Goal: Task Accomplishment & Management: Manage account settings

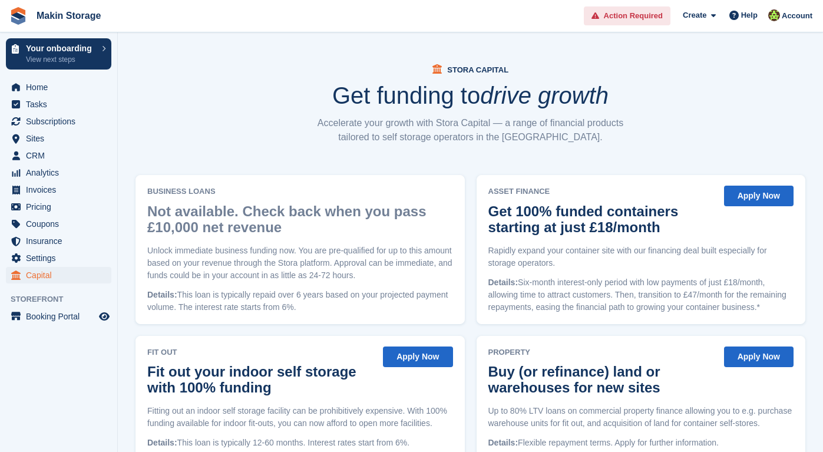
click at [614, 18] on span "Action Required" at bounding box center [633, 16] width 59 height 12
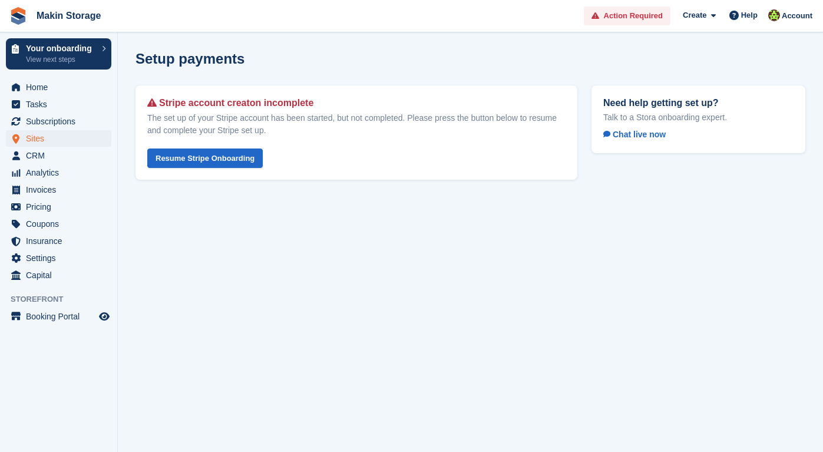
click at [64, 136] on span "Sites" at bounding box center [61, 138] width 71 height 17
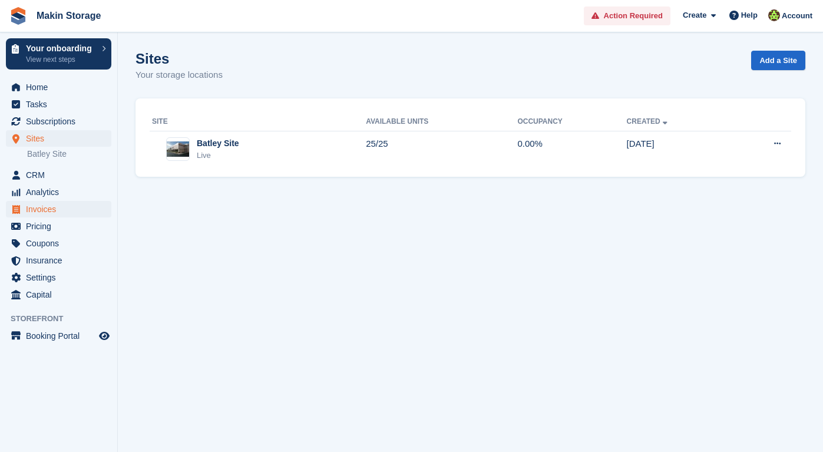
click at [71, 203] on span "Invoices" at bounding box center [61, 209] width 71 height 17
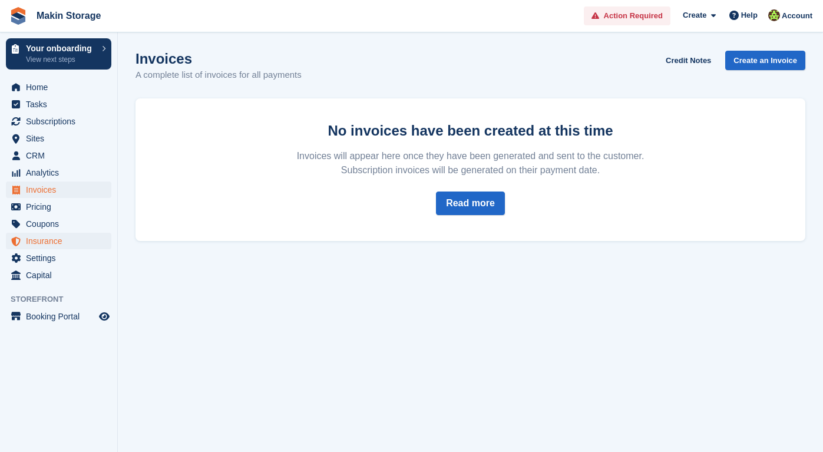
click at [57, 239] on span "Insurance" at bounding box center [61, 241] width 71 height 17
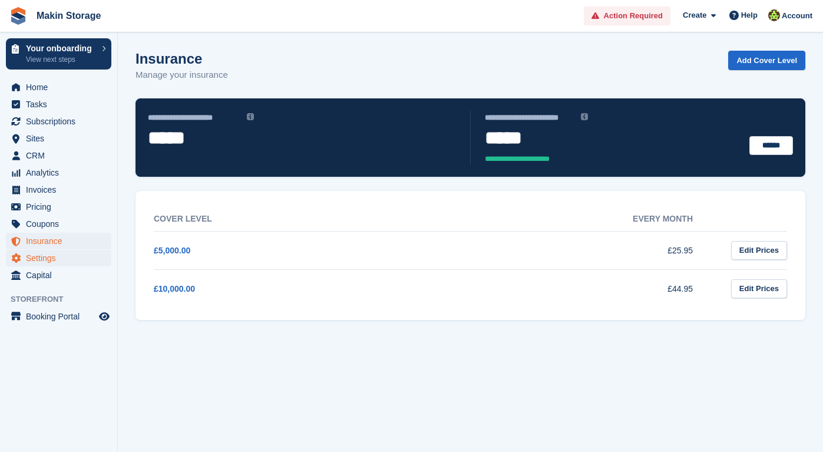
click at [55, 256] on span "Settings" at bounding box center [61, 258] width 71 height 17
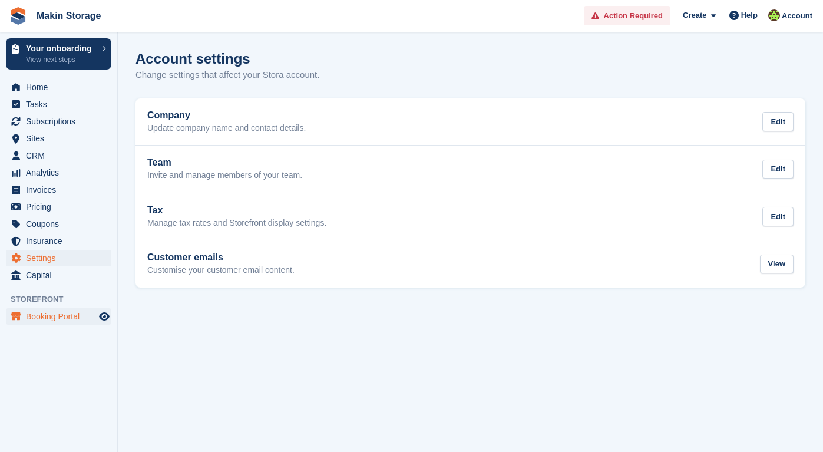
click at [70, 312] on span "Booking Portal" at bounding box center [61, 316] width 71 height 17
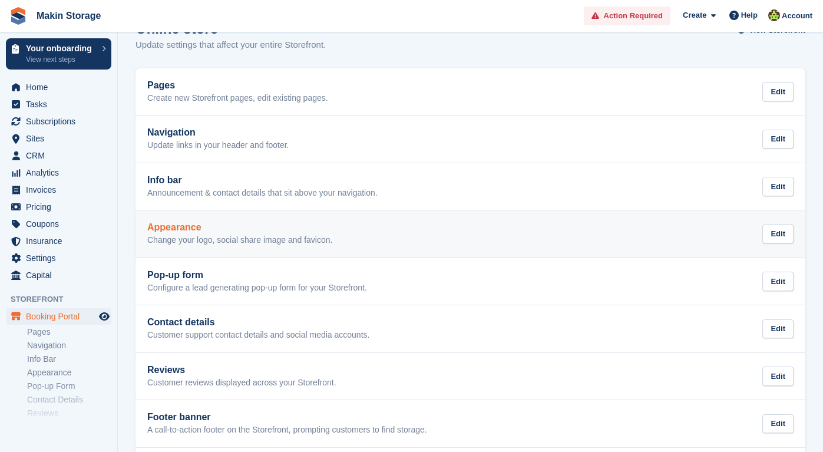
scroll to position [82, 0]
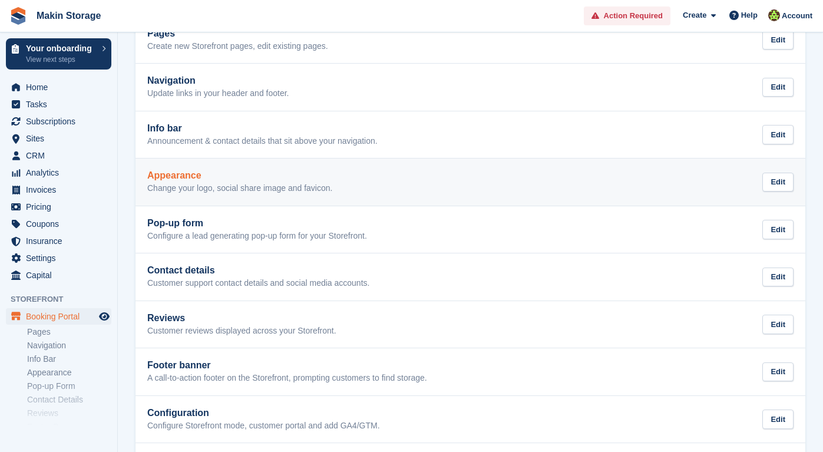
click at [167, 200] on link "Appearance Change your logo, social share image and favicon. Edit" at bounding box center [471, 182] width 670 height 47
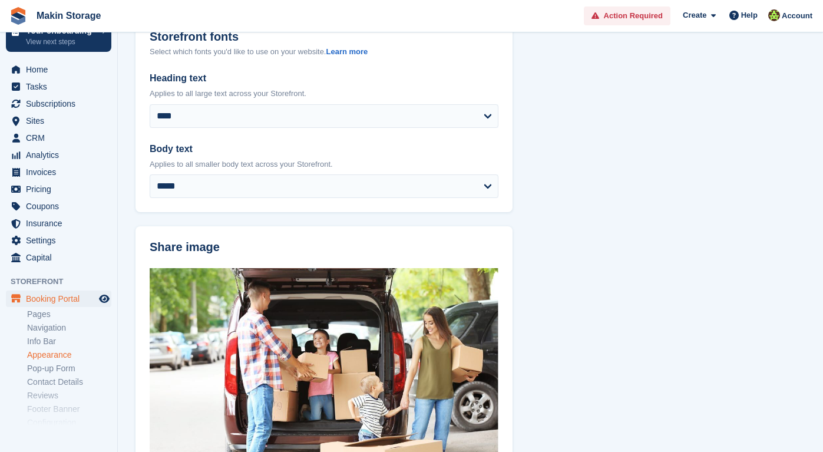
scroll to position [23, 0]
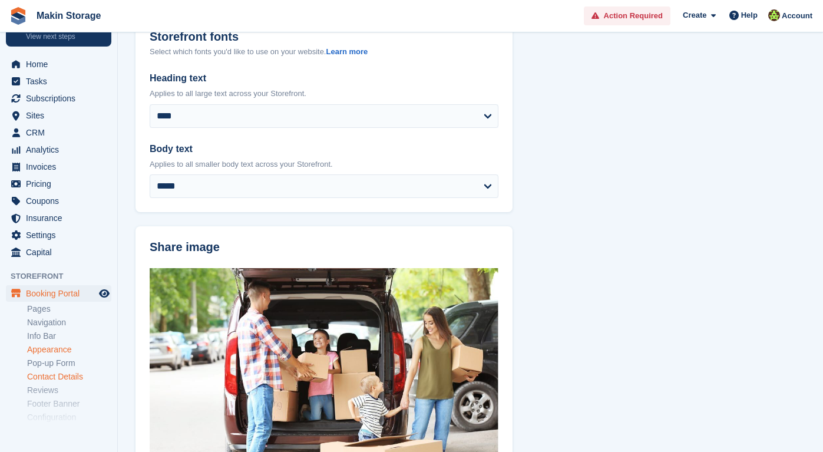
click at [64, 374] on link "Contact Details" at bounding box center [69, 376] width 84 height 11
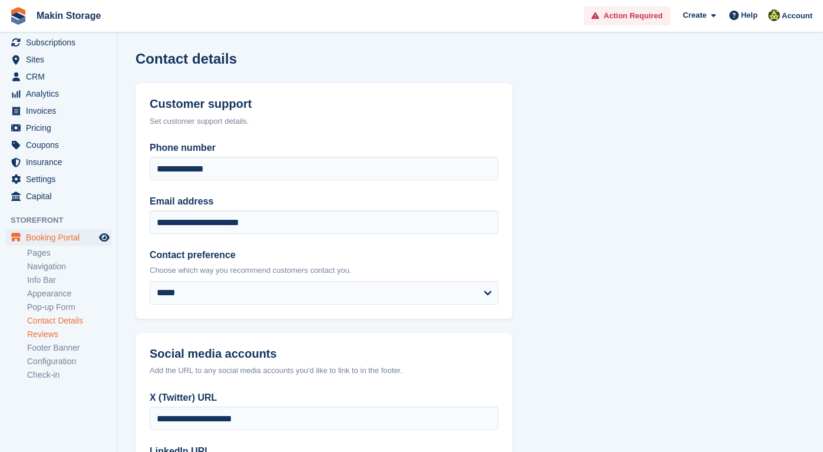
scroll to position [78, 0]
click at [51, 365] on link "Configuration" at bounding box center [69, 362] width 84 height 11
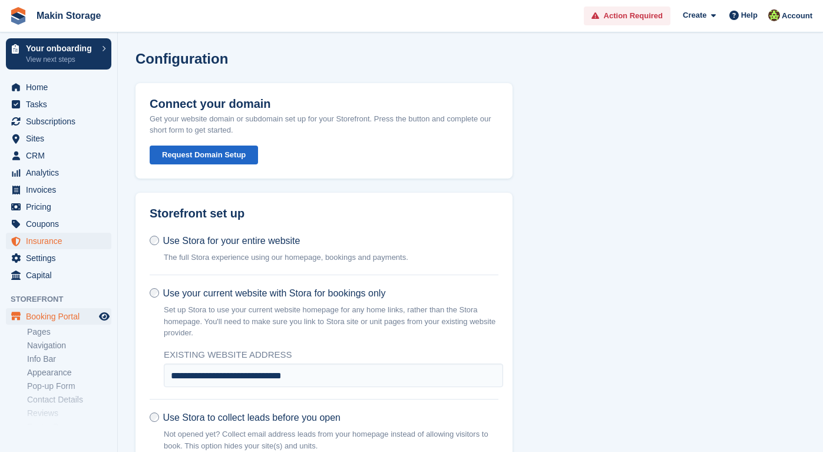
click at [52, 242] on span "Insurance" at bounding box center [61, 241] width 71 height 17
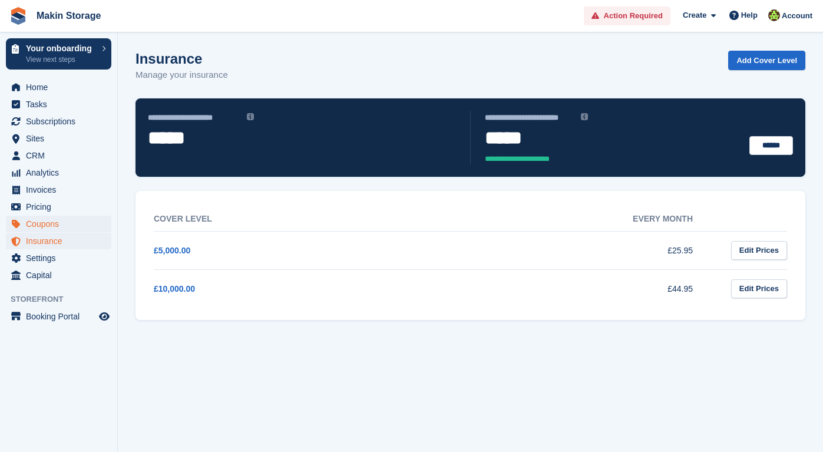
click at [48, 230] on span "Coupons" at bounding box center [61, 224] width 71 height 17
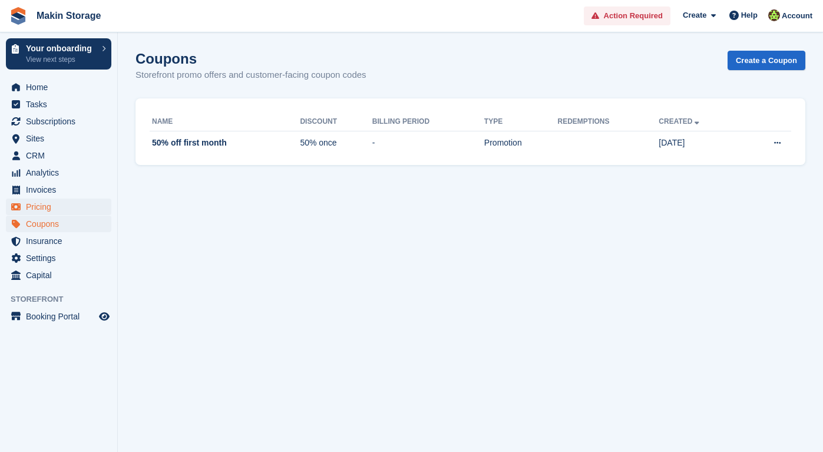
click at [45, 209] on span "Pricing" at bounding box center [61, 207] width 71 height 17
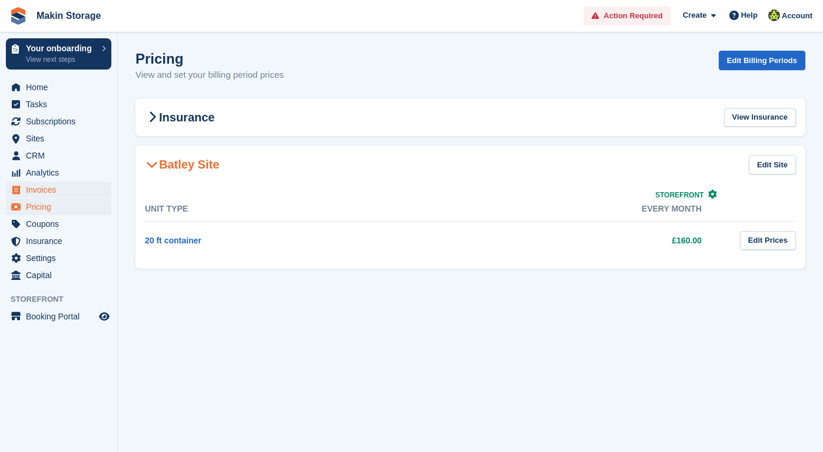
click at [45, 192] on span "Invoices" at bounding box center [61, 190] width 71 height 17
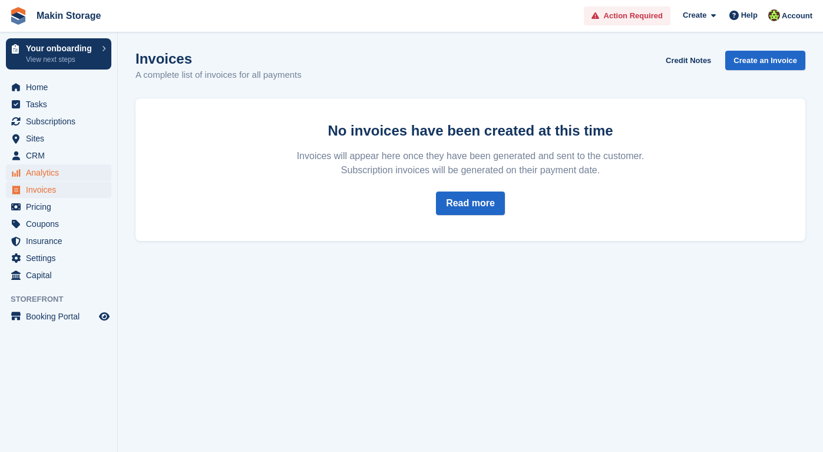
click at [44, 180] on span "Analytics" at bounding box center [61, 172] width 71 height 17
